Goal: Check status: Check status

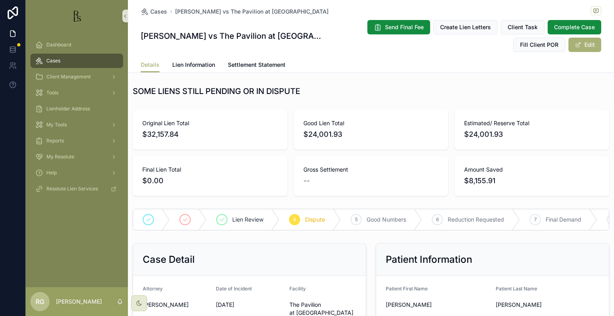
scroll to position [200, 0]
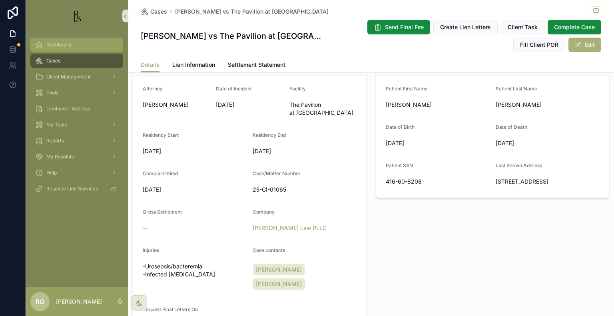
click at [70, 47] on span "Dashboard" at bounding box center [58, 45] width 25 height 6
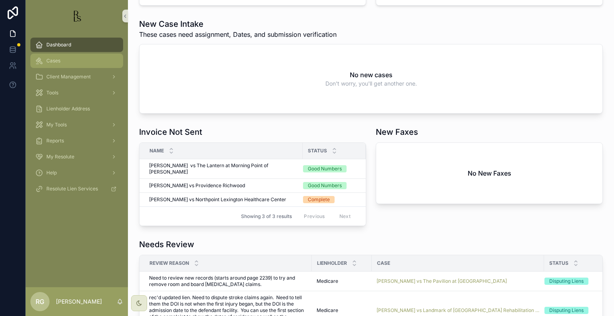
click at [60, 66] on div "Cases" at bounding box center [76, 60] width 83 height 13
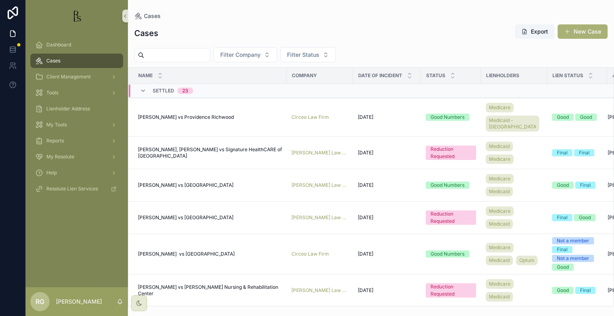
click at [157, 58] on input "scrollable content" at bounding box center [177, 55] width 66 height 11
type input "******"
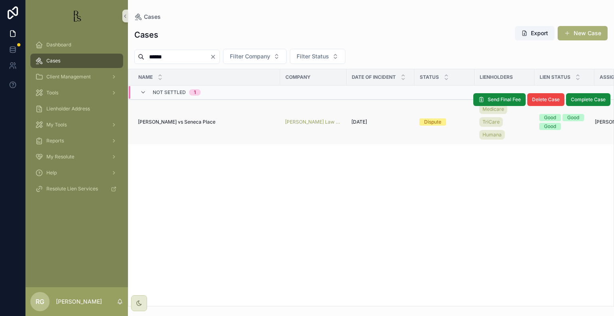
click at [172, 123] on span "[PERSON_NAME] vs Seneca Place" at bounding box center [177, 122] width 78 height 6
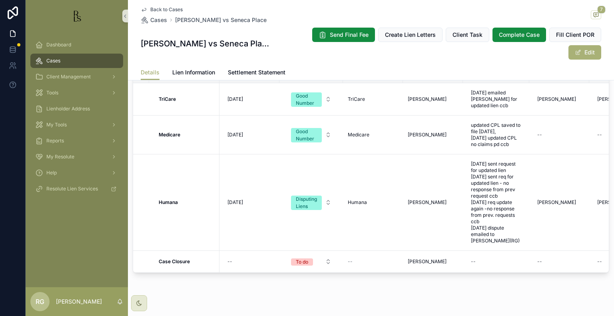
scroll to position [670, 0]
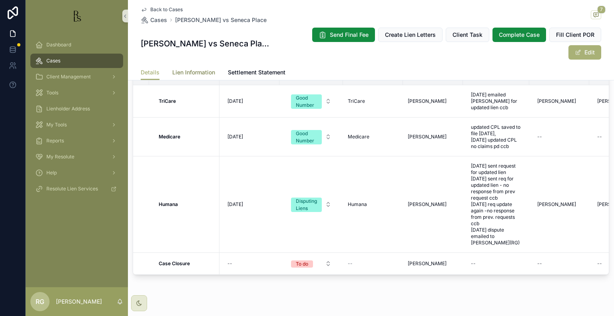
click at [199, 66] on link "Lien Information" at bounding box center [193, 73] width 43 height 16
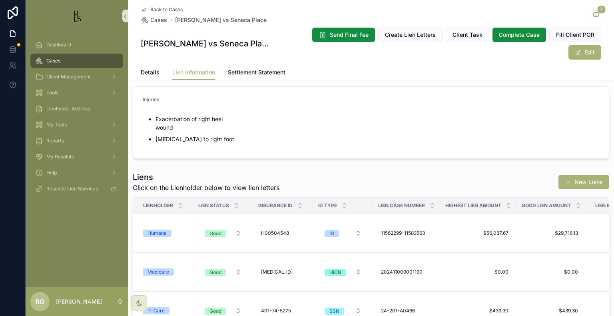
scroll to position [11, 0]
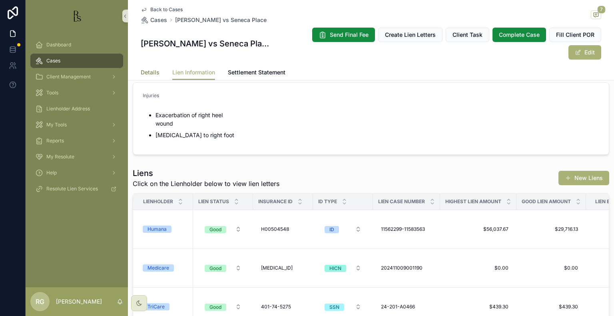
click at [152, 75] on span "Details" at bounding box center [150, 72] width 19 height 8
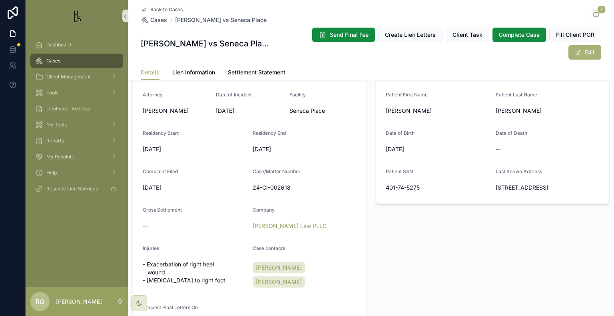
scroll to position [221, 0]
